Goal: Information Seeking & Learning: Learn about a topic

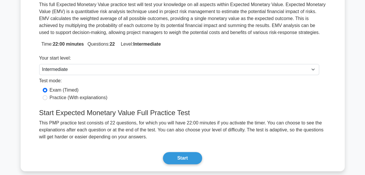
scroll to position [91, 0]
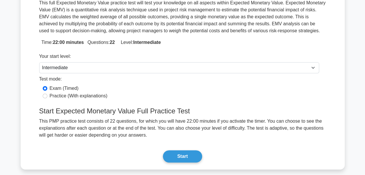
click at [59, 96] on label "Practice (With explanations)" at bounding box center [79, 95] width 58 height 7
click at [47, 96] on input "Practice (With explanations)" at bounding box center [45, 96] width 5 height 5
radio input "true"
click at [183, 159] on button "Start" at bounding box center [182, 156] width 39 height 12
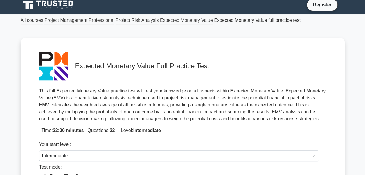
scroll to position [0, 0]
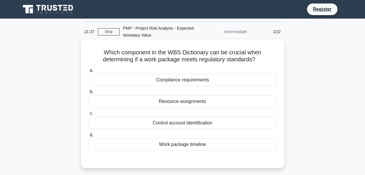
click at [102, 84] on div "Compliance requirements" at bounding box center [183, 80] width 188 height 12
click at [89, 72] on input "a. Compliance requirements" at bounding box center [89, 71] width 0 height 4
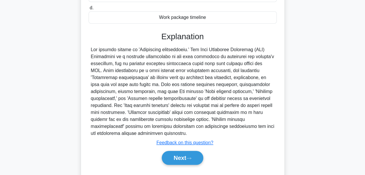
scroll to position [128, 0]
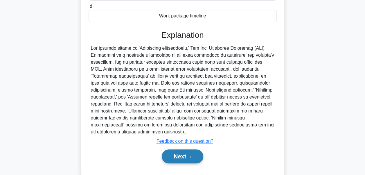
click at [185, 151] on button "Next" at bounding box center [183, 156] width 42 height 14
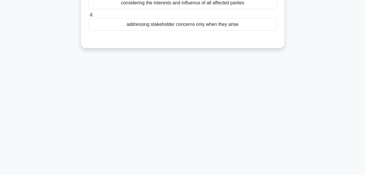
scroll to position [0, 0]
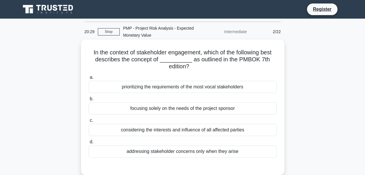
click at [257, 129] on div "considering the interests and influence of all affected parties" at bounding box center [183, 130] width 188 height 12
click at [89, 122] on input "c. considering the interests and influence of all affected parties" at bounding box center [89, 121] width 0 height 4
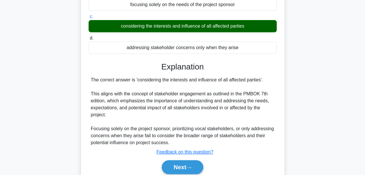
scroll to position [114, 0]
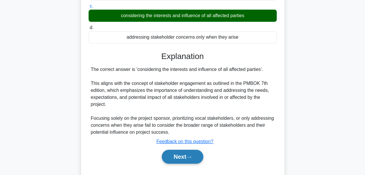
click at [182, 154] on button "Next" at bounding box center [183, 157] width 42 height 14
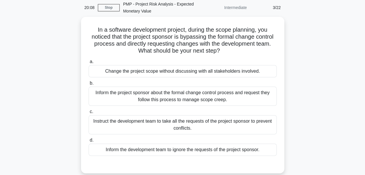
scroll to position [24, 0]
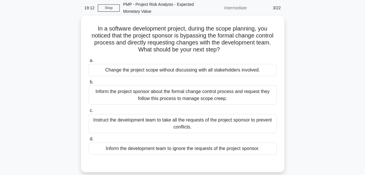
click at [157, 94] on div "Inform the project sponsor about the formal change control process and request …" at bounding box center [183, 94] width 188 height 19
click at [89, 84] on input "b. Inform the project sponsor about the formal change control process and reque…" at bounding box center [89, 82] width 0 height 4
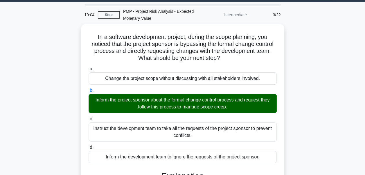
scroll to position [0, 0]
